Goal: Task Accomplishment & Management: Complete application form

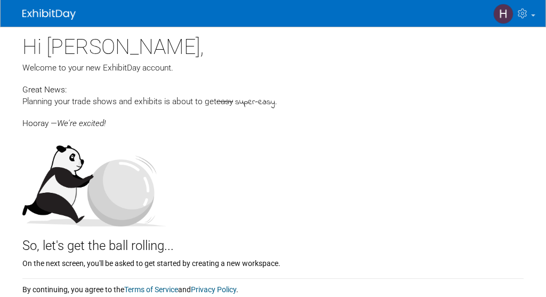
scroll to position [95, 0]
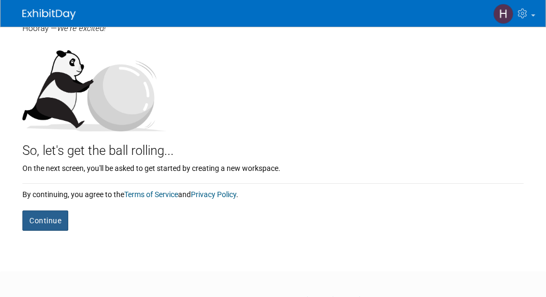
click at [45, 228] on button "Continue" at bounding box center [45, 220] width 46 height 20
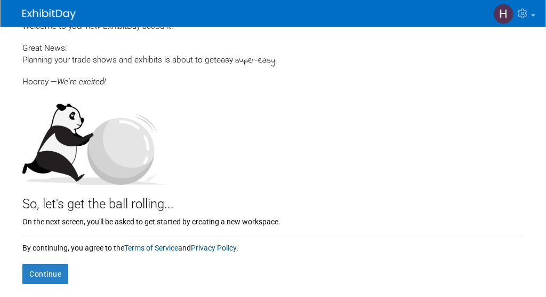
scroll to position [37, 0]
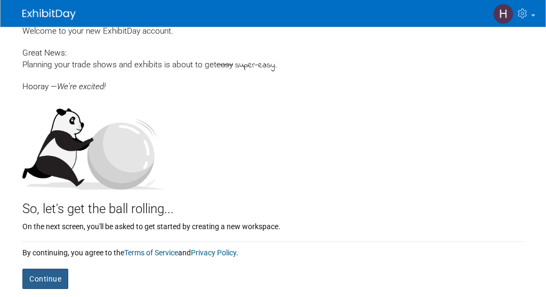
click at [55, 286] on button "Continue" at bounding box center [45, 278] width 46 height 20
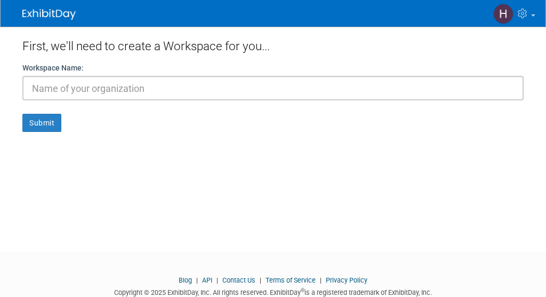
type input "U"
type input "[GEOGRAPHIC_DATA][US_STATE]"
click at [22, 114] on button "Submit" at bounding box center [41, 123] width 39 height 18
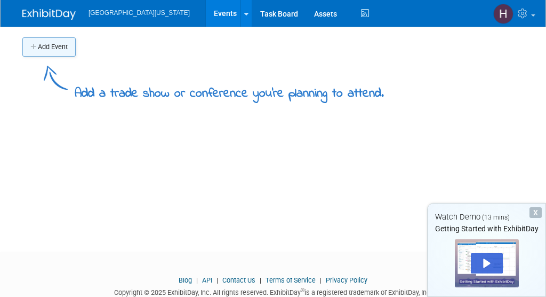
click at [44, 45] on button "Add Event" at bounding box center [48, 46] width 53 height 19
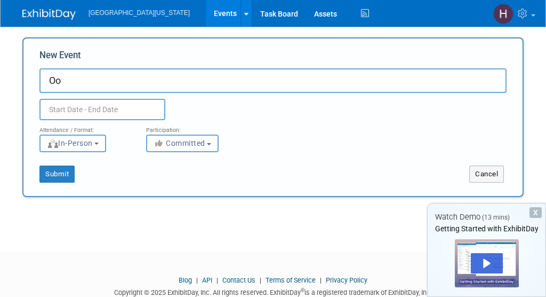
type input "O"
type input "P"
click at [66, 142] on span "In-Person" at bounding box center [70, 143] width 46 height 9
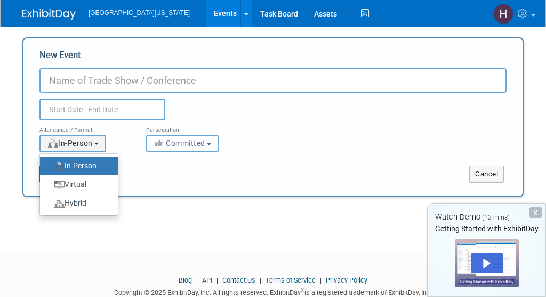
click at [77, 162] on label "In-Person" at bounding box center [76, 165] width 62 height 14
click at [50, 162] on input "In-Person" at bounding box center [46, 165] width 7 height 7
click at [89, 166] on label "In-Person" at bounding box center [76, 165] width 62 height 14
click at [50, 166] on input "In-Person" at bounding box center [46, 165] width 7 height 7
click at [87, 78] on input "New Event" at bounding box center [272, 80] width 467 height 25
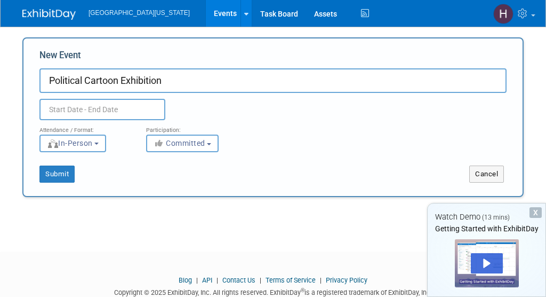
type input "Political Cartoon Exhibition"
click at [83, 110] on input "text" at bounding box center [102, 109] width 126 height 21
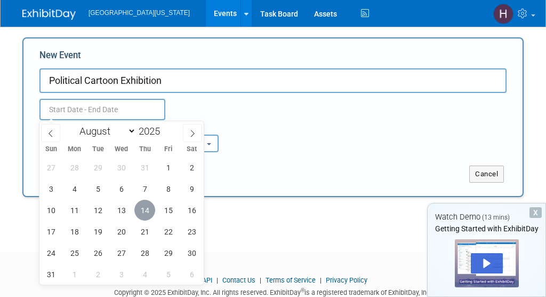
click at [154, 210] on span "14" at bounding box center [144, 209] width 21 height 21
click at [173, 209] on span "15" at bounding box center [168, 209] width 21 height 21
type input "[DATE] to [DATE]"
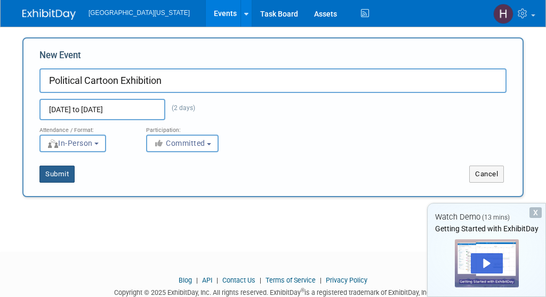
click at [55, 174] on button "Submit" at bounding box center [56, 173] width 35 height 17
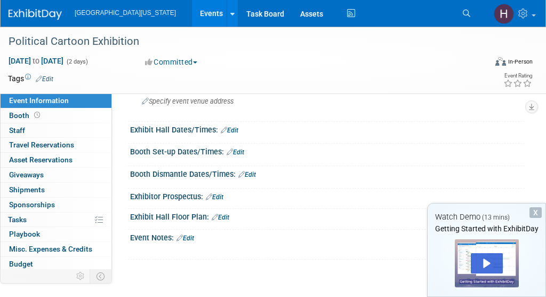
scroll to position [79, 0]
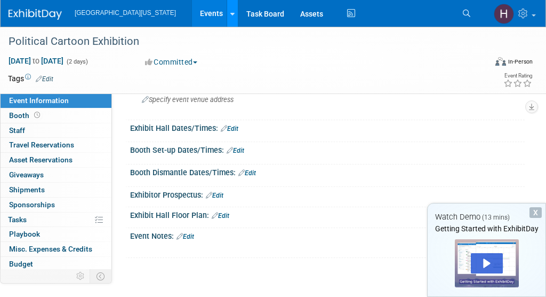
click at [227, 13] on link at bounding box center [232, 13] width 11 height 27
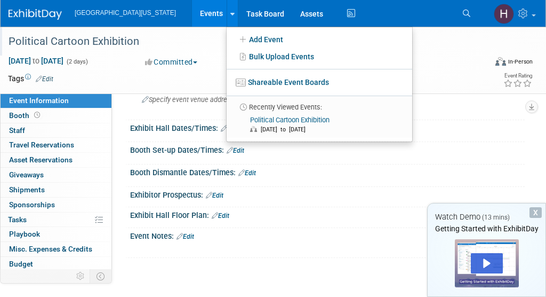
click at [174, 47] on div "Political Cartoon Exhibition" at bounding box center [243, 41] width 476 height 19
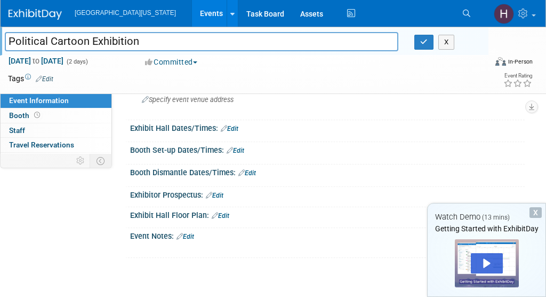
click at [184, 210] on div "Exhibit Hall Floor Plan: Edit" at bounding box center [327, 214] width 395 height 14
click at [222, 216] on link "Edit" at bounding box center [221, 215] width 18 height 7
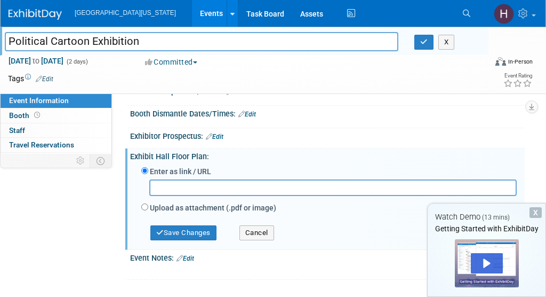
scroll to position [137, 0]
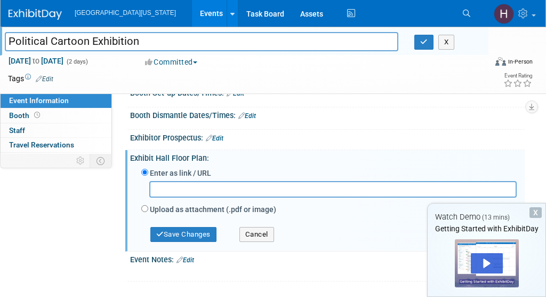
click at [187, 79] on td at bounding box center [244, 78] width 383 height 11
click at [254, 240] on button "Cancel" at bounding box center [256, 234] width 35 height 15
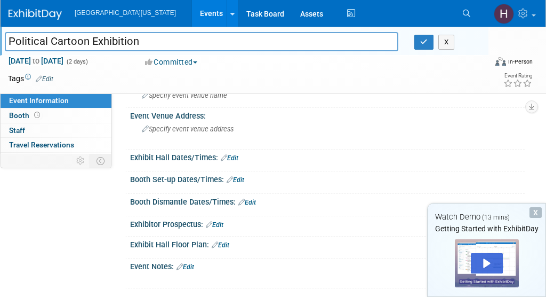
scroll to position [0, 0]
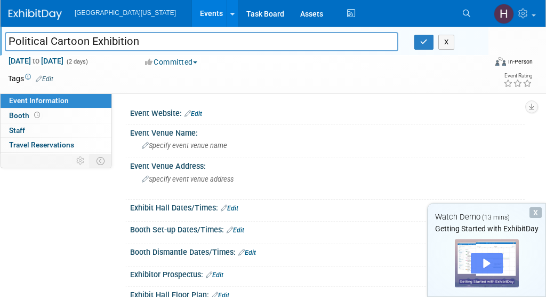
click at [488, 256] on div "Play" at bounding box center [487, 263] width 32 height 20
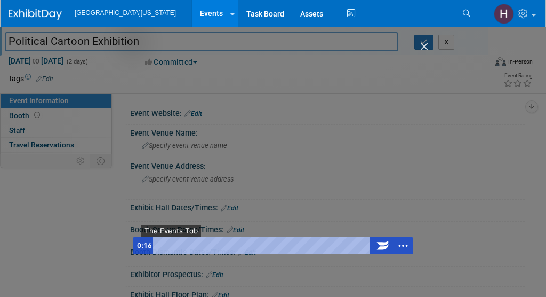
click at [176, 244] on span "●" at bounding box center [175, 245] width 3 height 3
click at [276, 144] on div "Getting Started with ExhibitDay" at bounding box center [273, 148] width 281 height 211
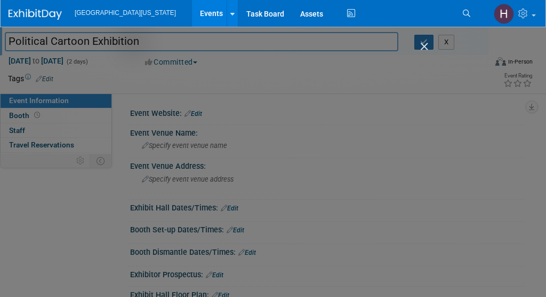
click at [424, 46] on img "Close" at bounding box center [420, 51] width 18 height 18
